Goal: Information Seeking & Learning: Compare options

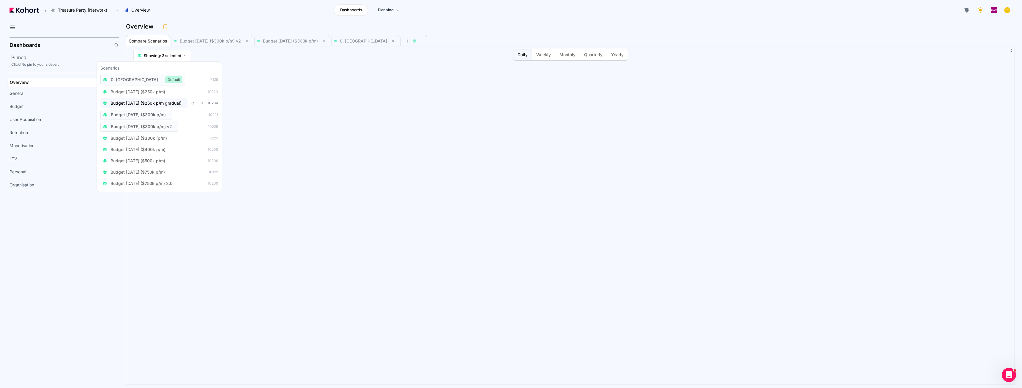
click at [178, 103] on span "Budget [DATE] ($250k p/m gradual)" at bounding box center [145, 103] width 71 height 6
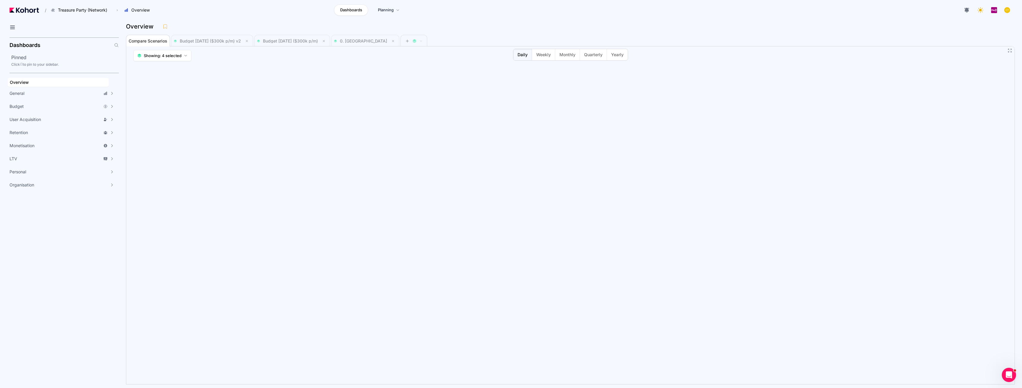
click at [481, 28] on div "Overview" at bounding box center [568, 26] width 884 height 9
click at [565, 53] on span "Monthly" at bounding box center [567, 55] width 16 height 6
click at [566, 56] on span "Monthly" at bounding box center [567, 55] width 16 height 6
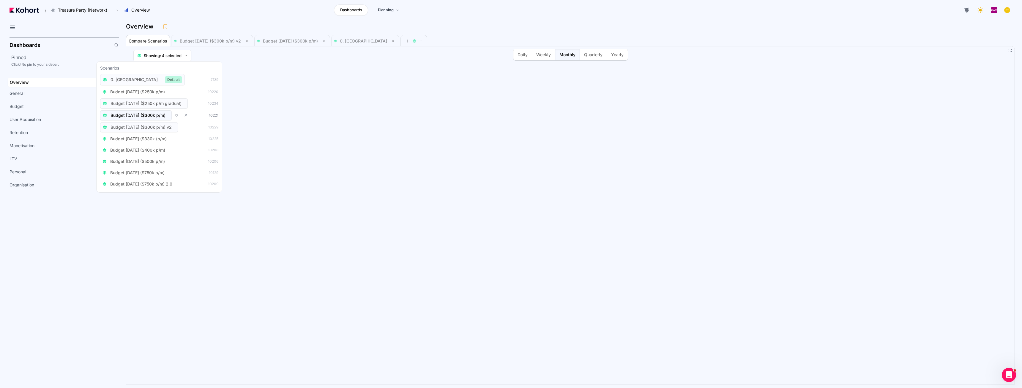
click at [149, 116] on span "Budget [DATE] ($300k p/m)" at bounding box center [137, 115] width 55 height 6
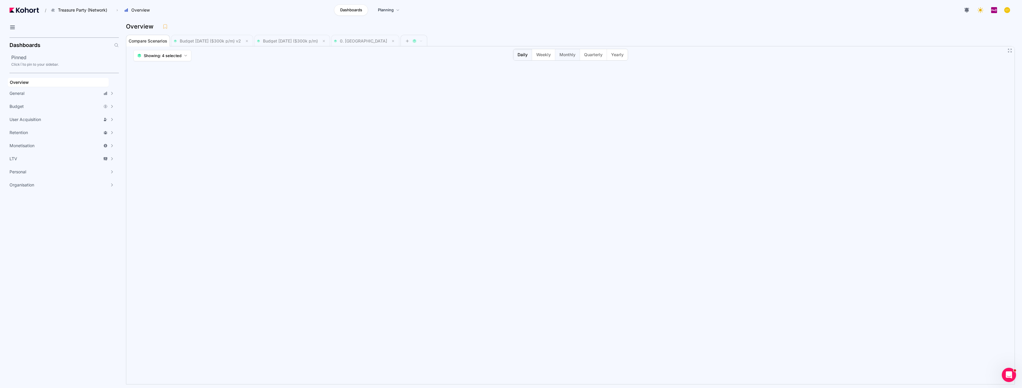
click at [559, 53] on button "Monthly" at bounding box center [567, 54] width 25 height 11
click at [541, 53] on span "Weekly" at bounding box center [543, 55] width 15 height 6
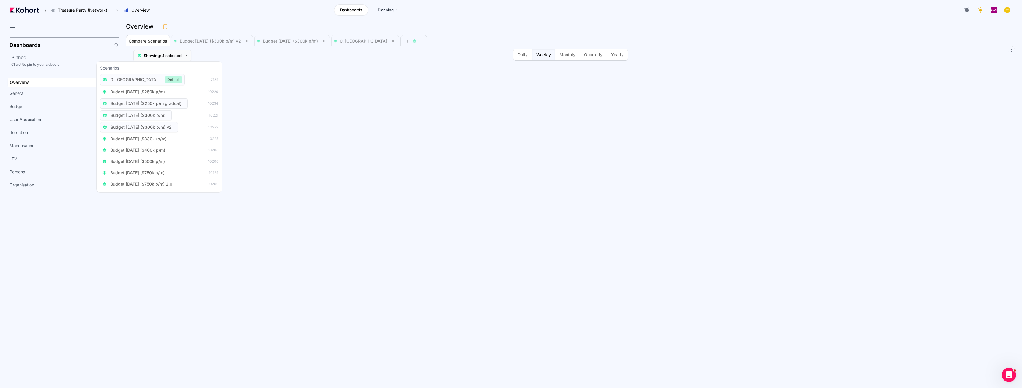
click at [187, 55] on button "Showing: 4 selected" at bounding box center [162, 55] width 58 height 11
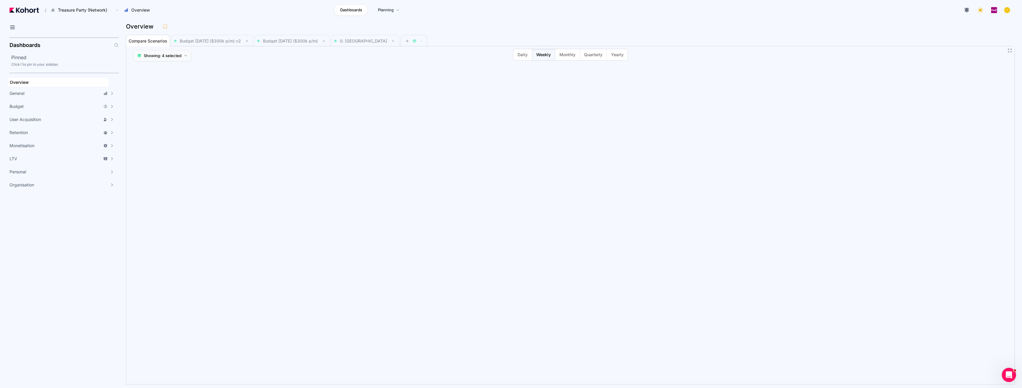
click at [187, 55] on button "Showing: 4 selected" at bounding box center [162, 55] width 58 height 11
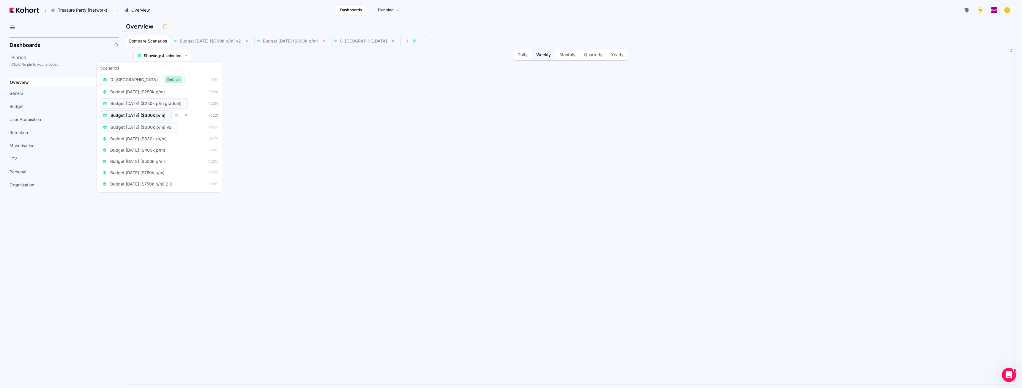
click at [165, 115] on span "Budget [DATE] ($300k p/m)" at bounding box center [137, 115] width 55 height 6
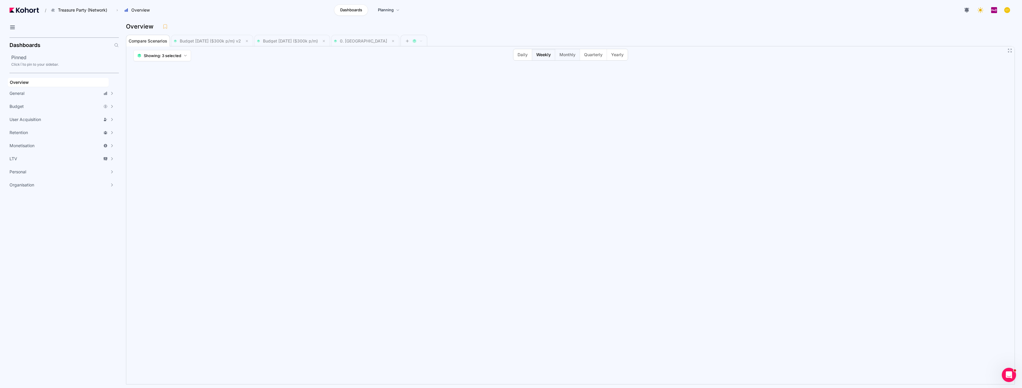
click at [570, 53] on span "Monthly" at bounding box center [567, 55] width 16 height 6
click at [511, 43] on div "Compare Scenarios Budget [DATE] ($300k p/m) v2 Budget [DATE] ($300k p/m) 0. [GE…" at bounding box center [561, 40] width 871 height 12
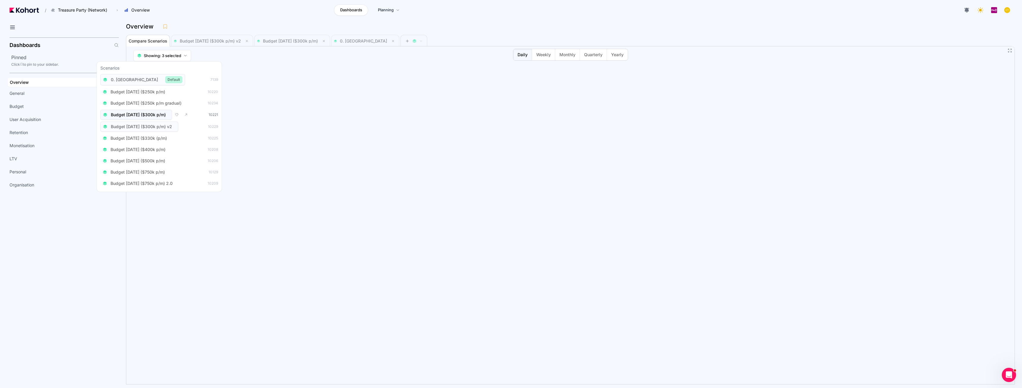
click at [165, 114] on span "Budget [DATE] ($300k p/m)" at bounding box center [138, 115] width 55 height 6
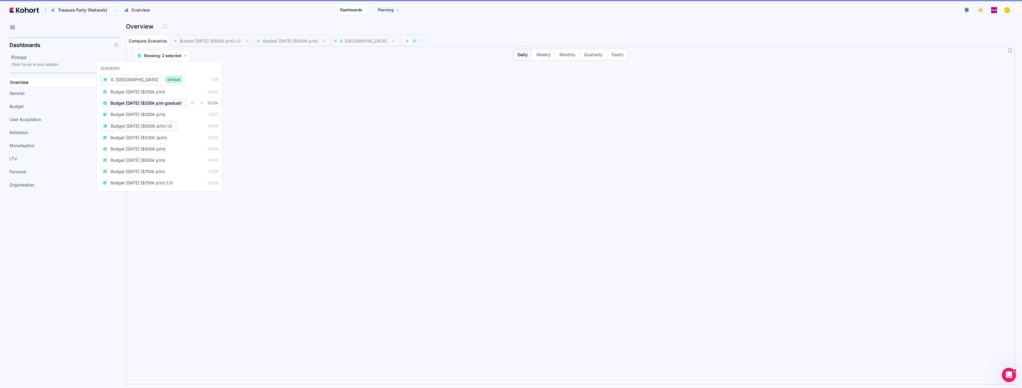
click at [164, 104] on span "Budget [DATE] ($250k p/m gradual)" at bounding box center [145, 103] width 71 height 6
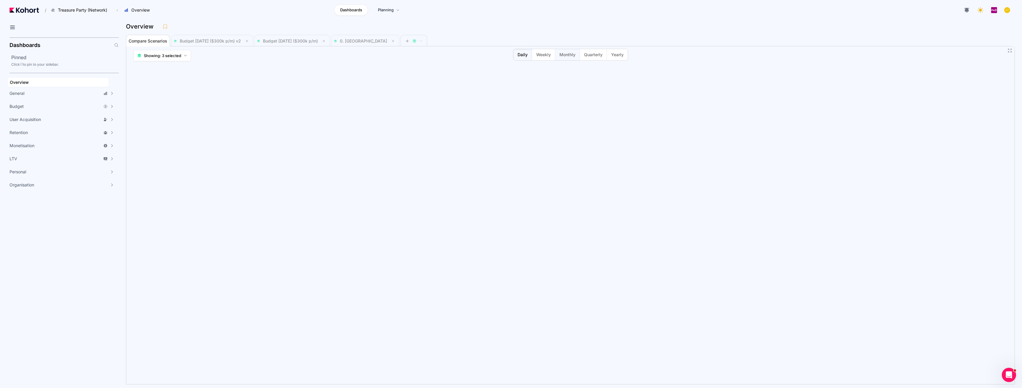
click at [568, 59] on button "Monthly" at bounding box center [567, 54] width 25 height 11
click at [568, 54] on span "Monthly" at bounding box center [567, 55] width 16 height 6
click at [401, 42] on span at bounding box center [414, 41] width 26 height 12
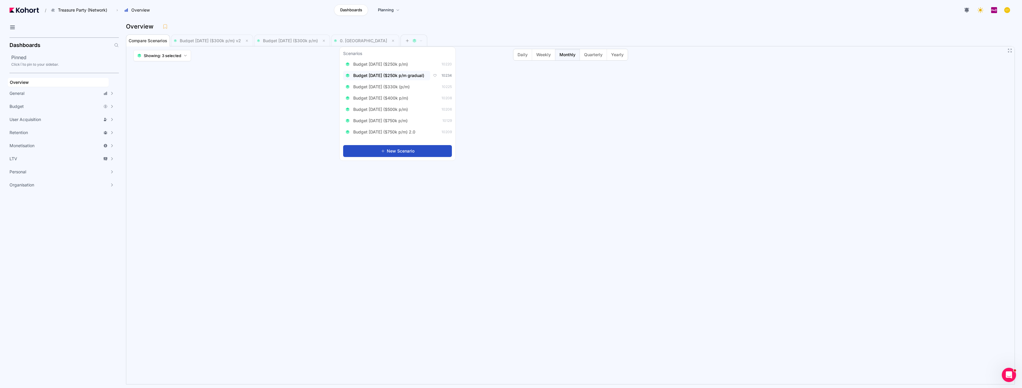
click at [404, 77] on span "Budget [DATE] ($250k p/m gradual)" at bounding box center [388, 75] width 71 height 6
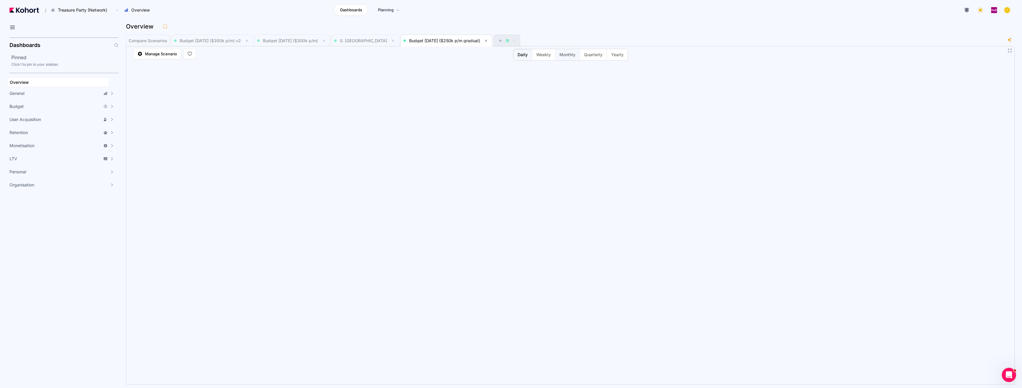
click at [566, 54] on span "Monthly" at bounding box center [567, 55] width 16 height 6
click at [629, 32] on div "Overview" at bounding box center [570, 28] width 889 height 12
